Goal: Task Accomplishment & Management: Use online tool/utility

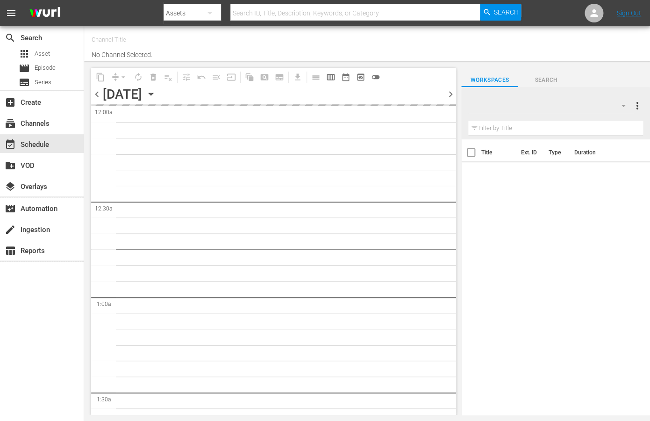
type input "Soap Latino (Italy) (1882)"
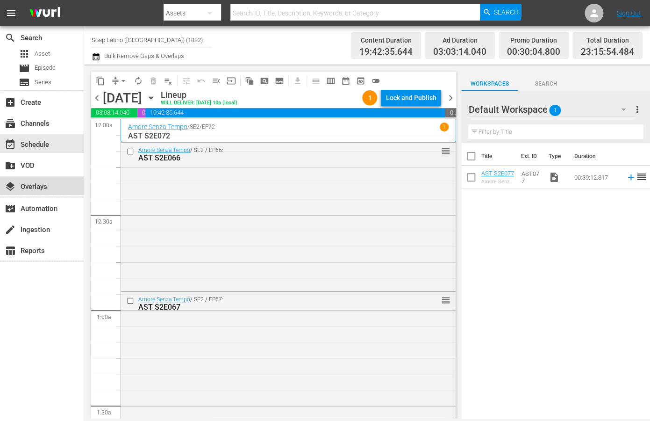
click at [51, 184] on div "layers Overlays" at bounding box center [26, 185] width 52 height 8
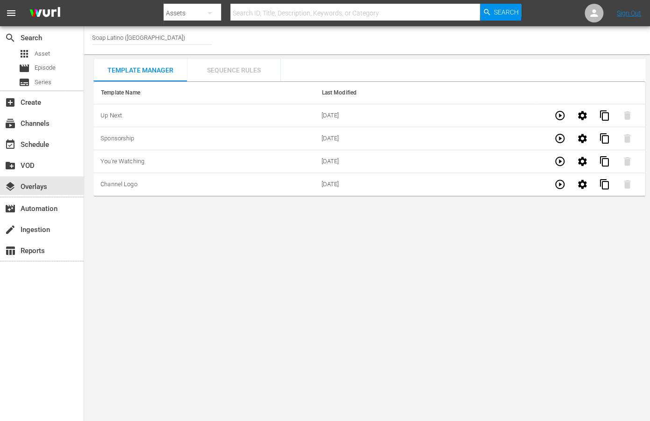
click at [246, 72] on div "Sequence Rules" at bounding box center [234, 70] width 94 height 22
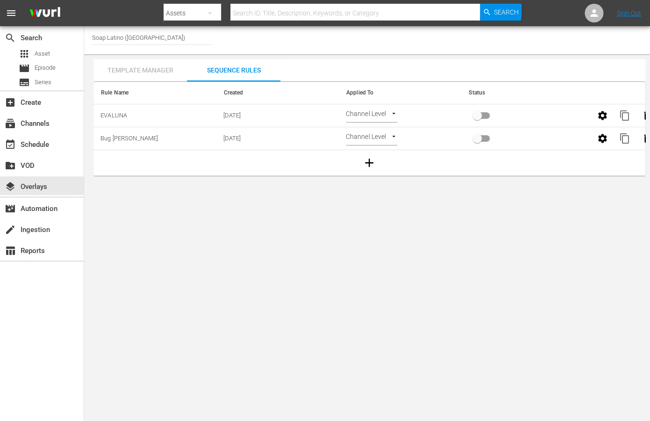
click at [168, 70] on div "Template Manager" at bounding box center [141, 70] width 94 height 22
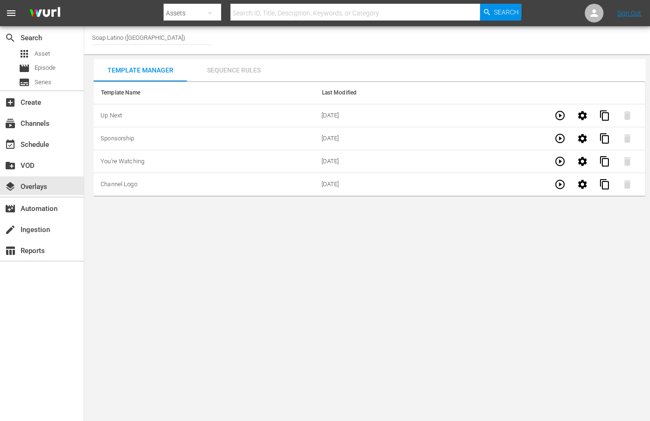
click at [223, 68] on div "Sequence Rules" at bounding box center [234, 70] width 94 height 22
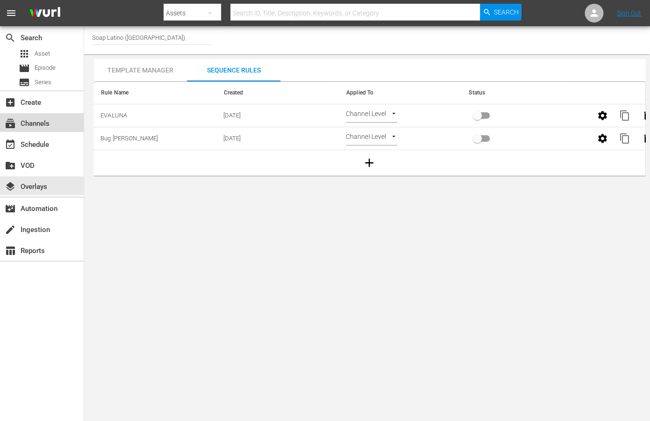
click at [44, 123] on div "subscriptions Channels" at bounding box center [26, 122] width 52 height 8
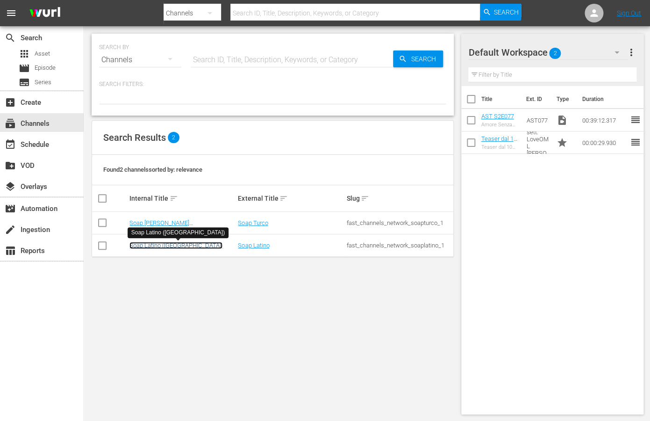
click at [157, 245] on link "Soap Latino ([GEOGRAPHIC_DATA])" at bounding box center [176, 245] width 93 height 7
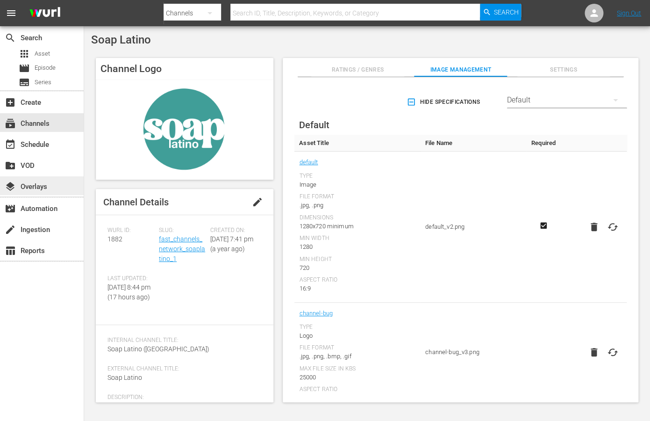
click at [51, 188] on div "layers Overlays" at bounding box center [26, 185] width 52 height 8
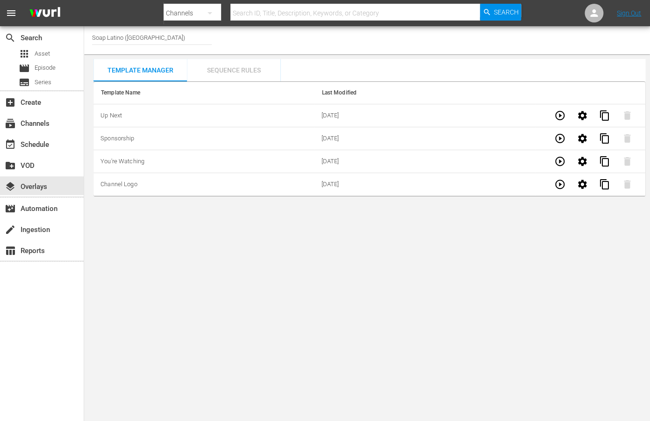
click at [233, 71] on div "Sequence Rules" at bounding box center [234, 70] width 94 height 22
